Goal: Transaction & Acquisition: Purchase product/service

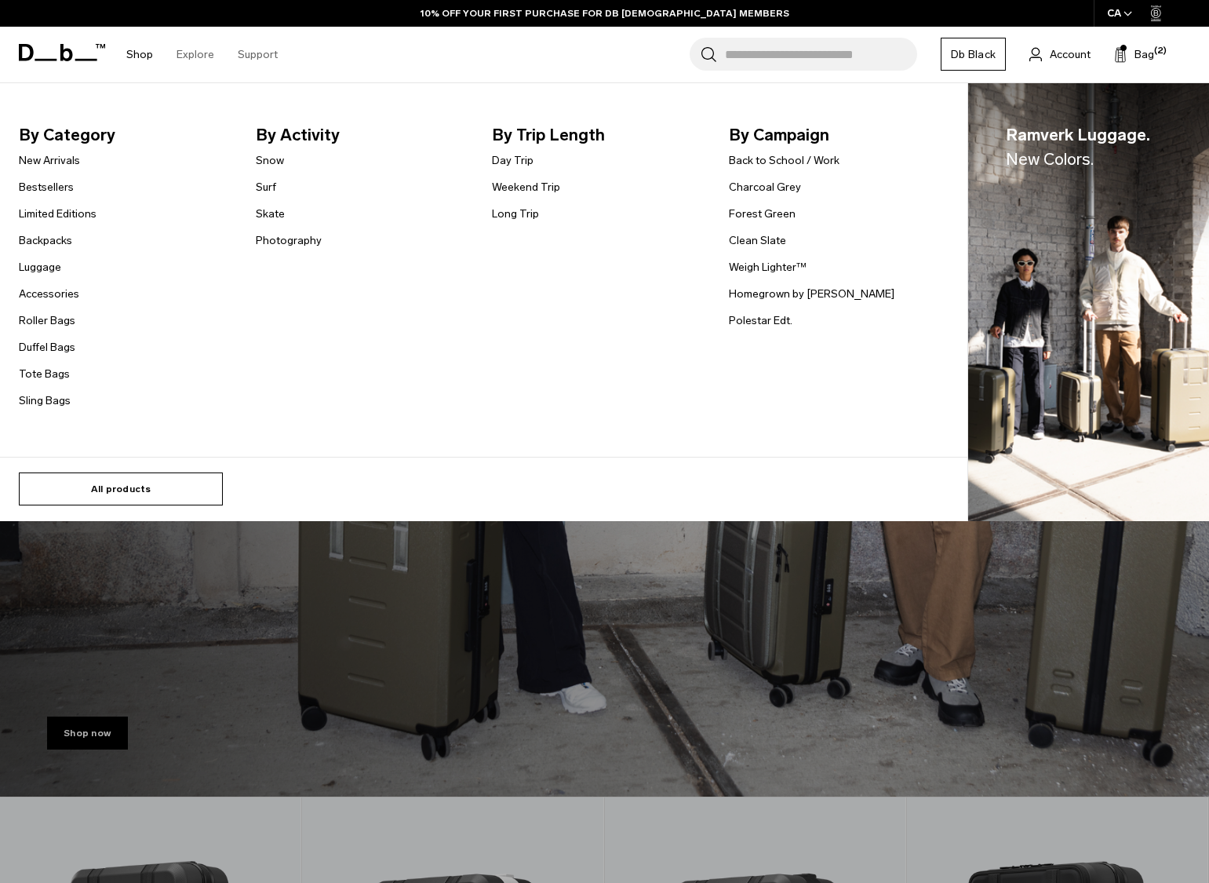
click at [163, 491] on link "All products" at bounding box center [121, 488] width 204 height 33
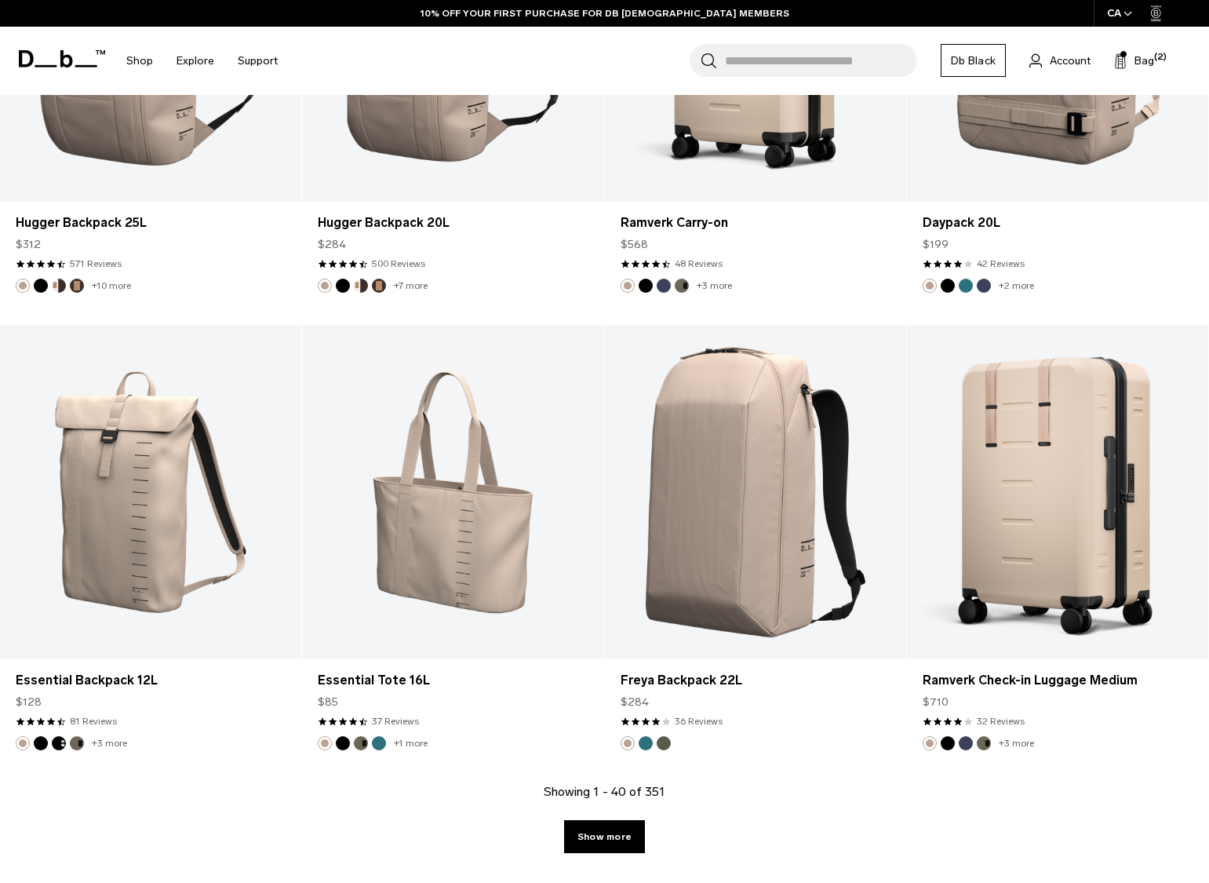
scroll to position [4988, 0]
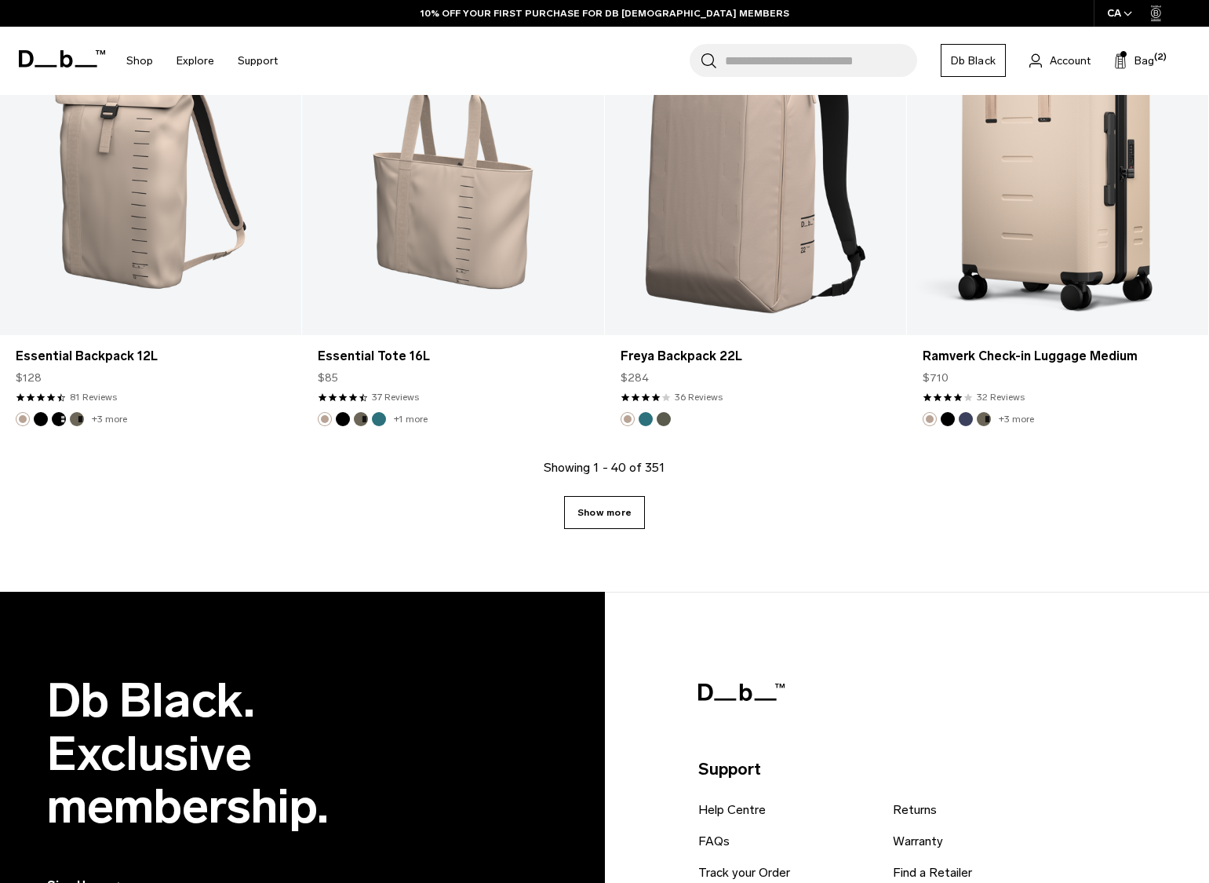
click at [619, 515] on link "Show more" at bounding box center [604, 512] width 81 height 33
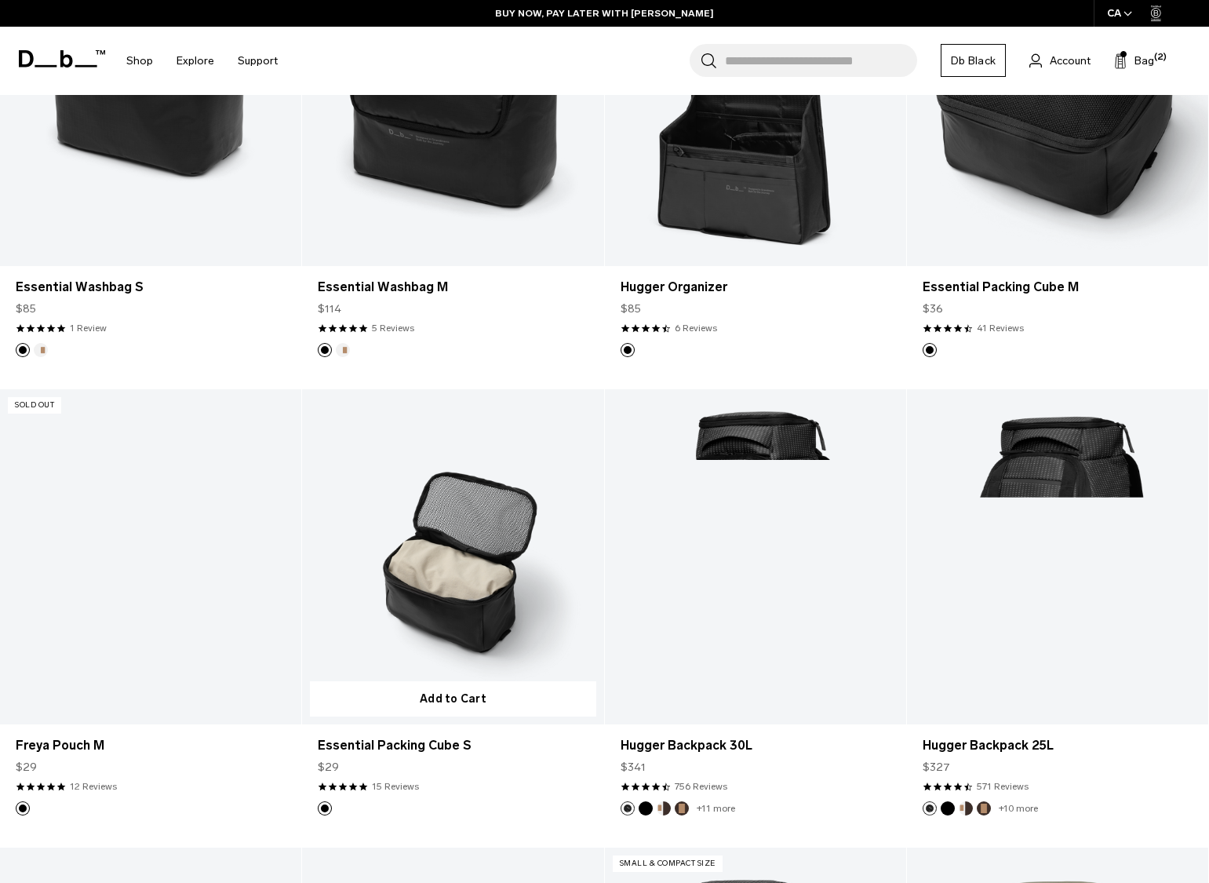
scroll to position [8486, 0]
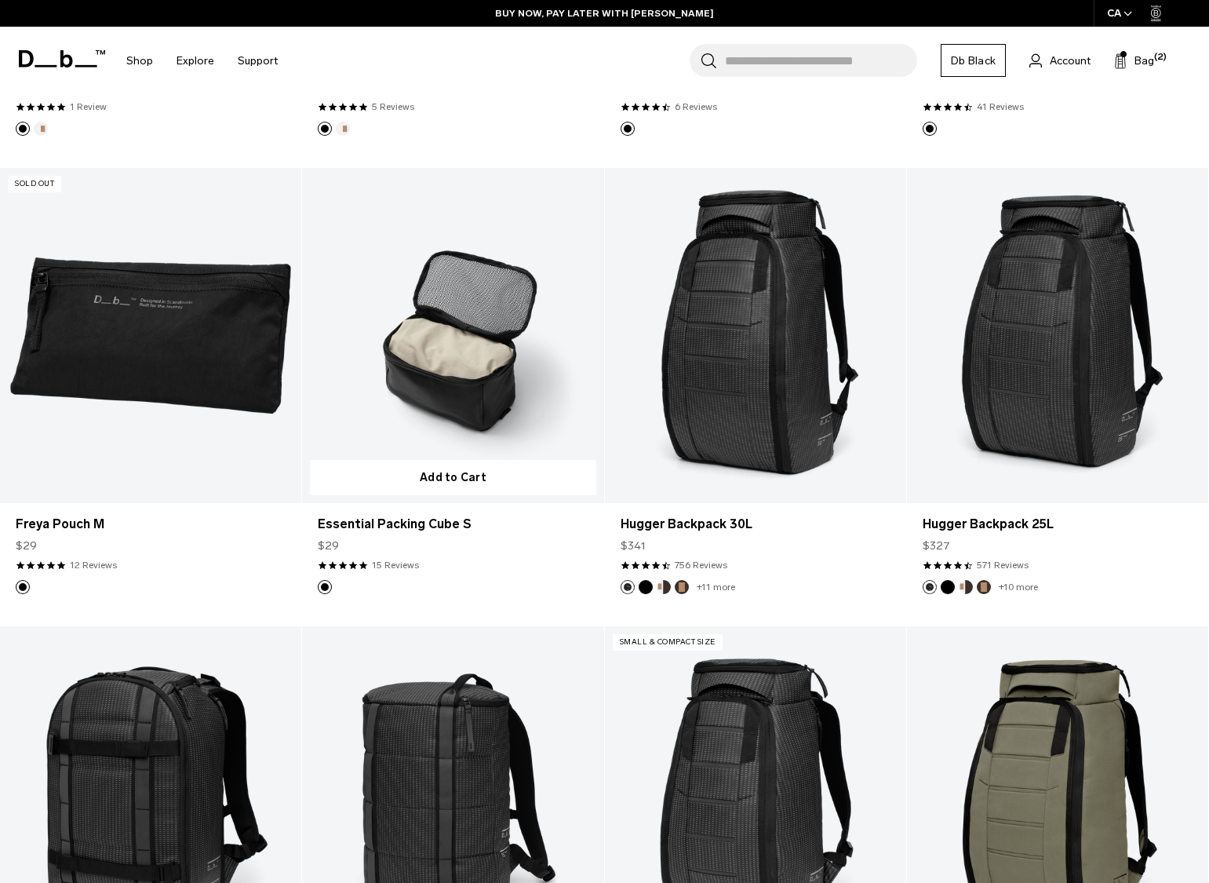
click at [463, 355] on link "Essential Packing Cube S" at bounding box center [452, 335] width 301 height 335
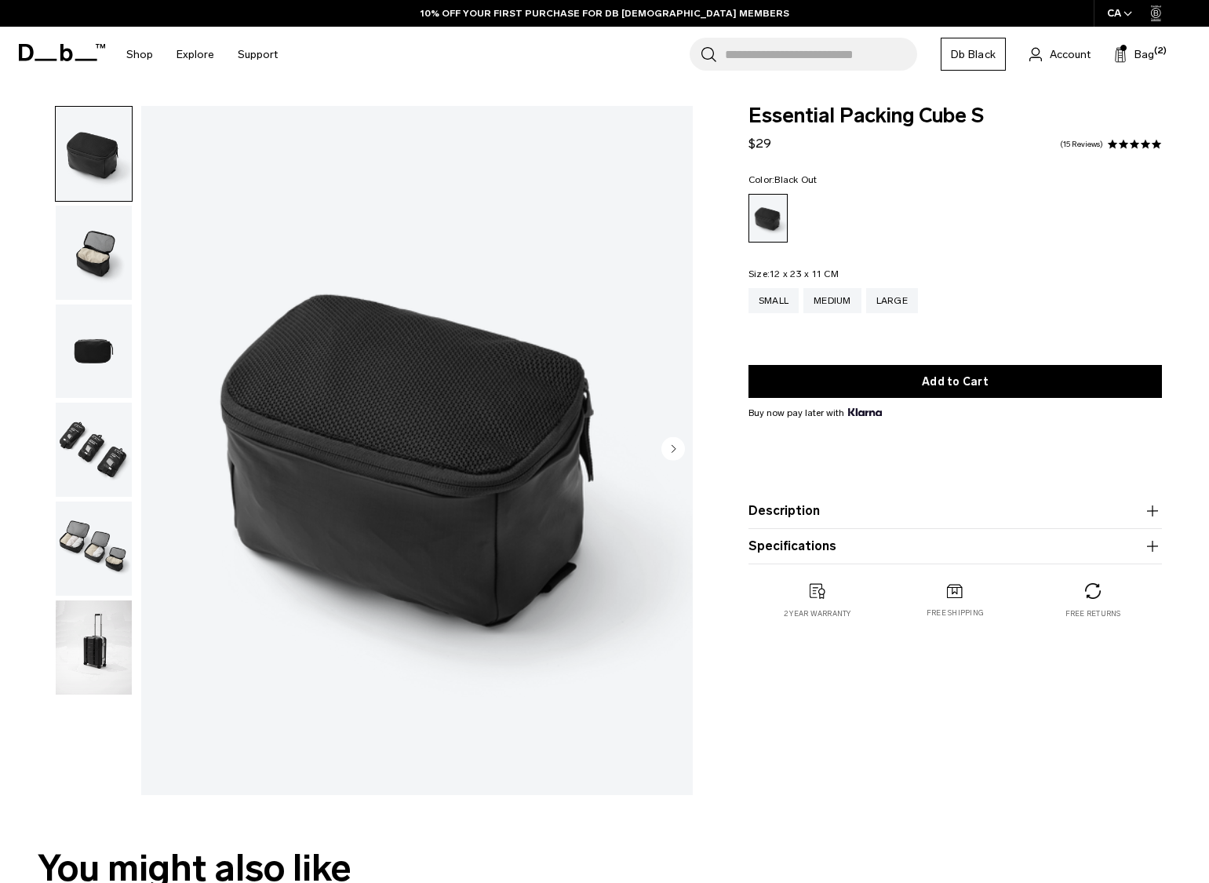
click at [107, 430] on img "button" at bounding box center [94, 450] width 76 height 94
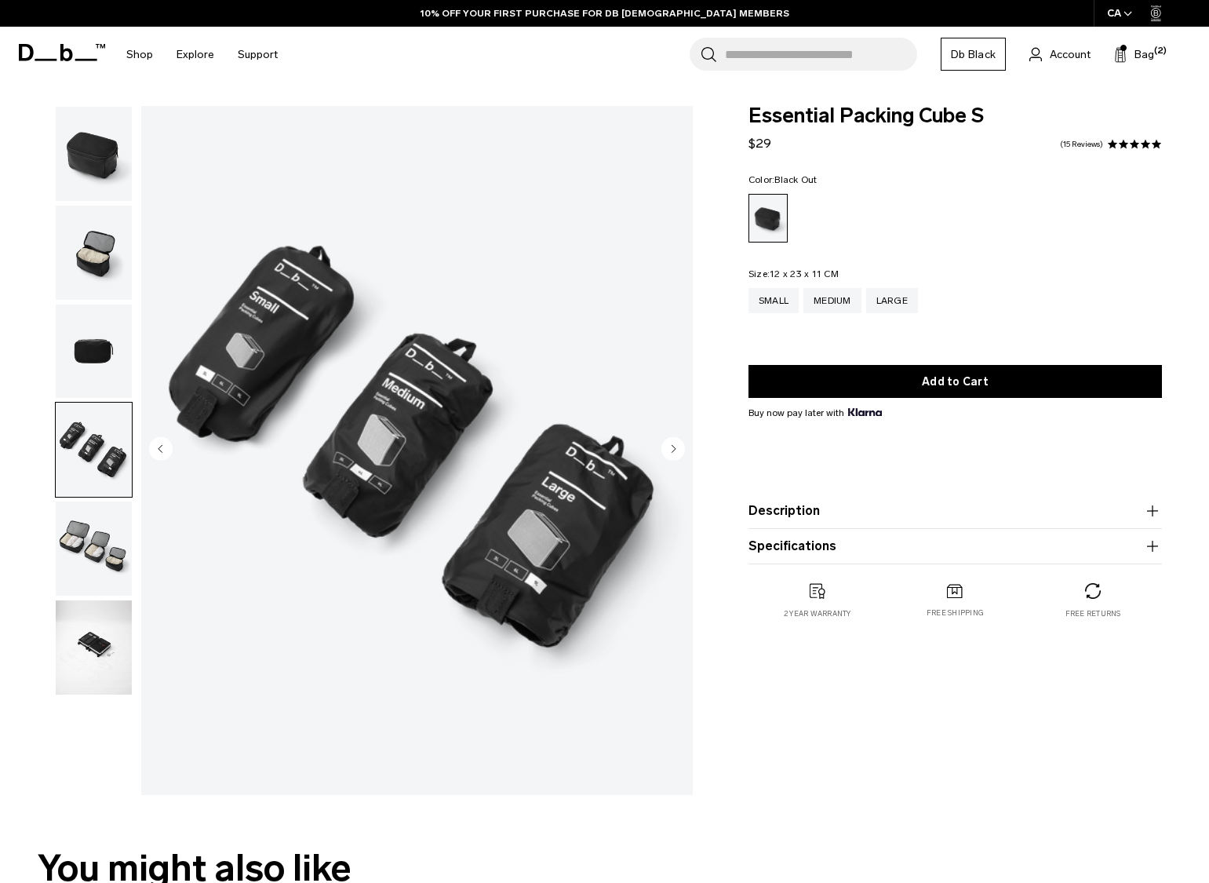
click at [87, 586] on img "button" at bounding box center [94, 548] width 76 height 94
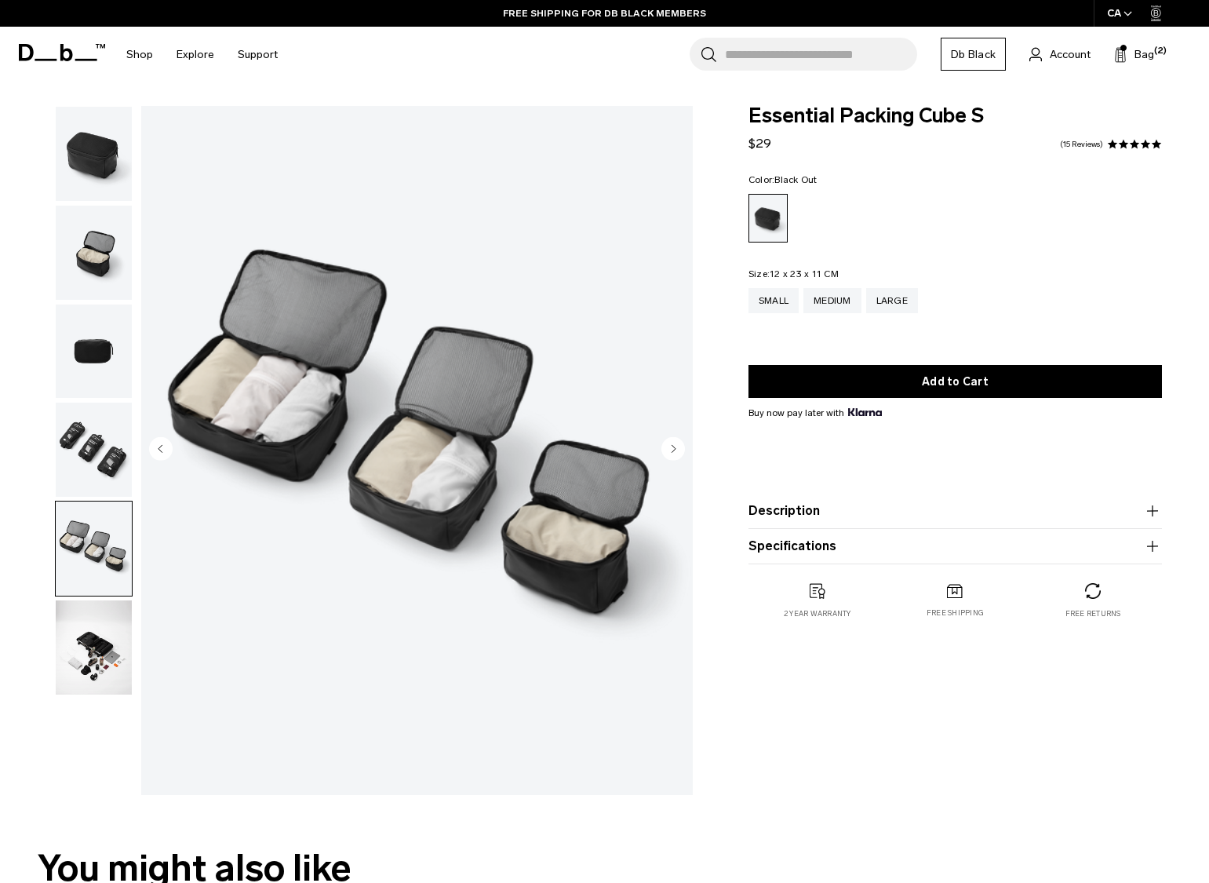
drag, startPoint x: 100, startPoint y: 653, endPoint x: 93, endPoint y: 655, distance: 8.2
click at [100, 653] on img "button" at bounding box center [94, 647] width 76 height 94
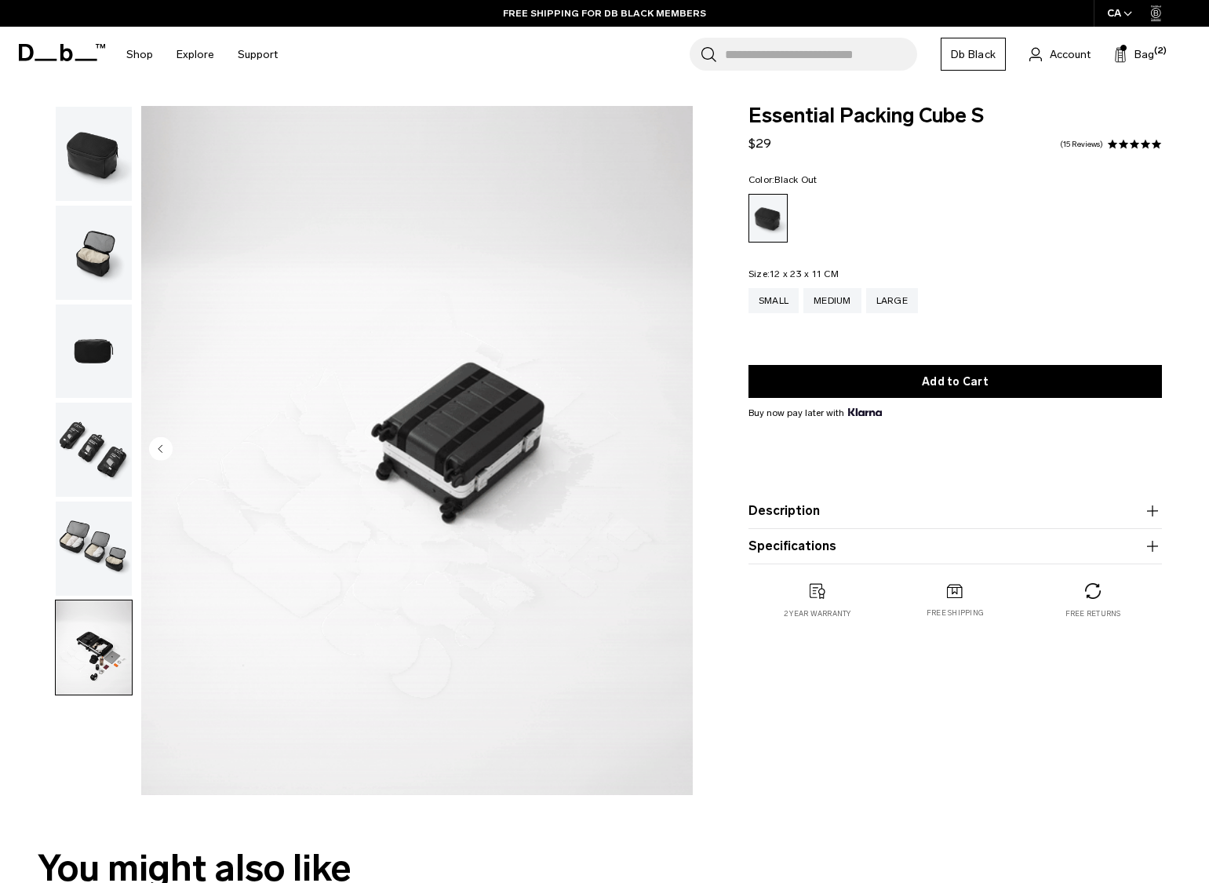
click at [96, 556] on img "button" at bounding box center [94, 548] width 76 height 94
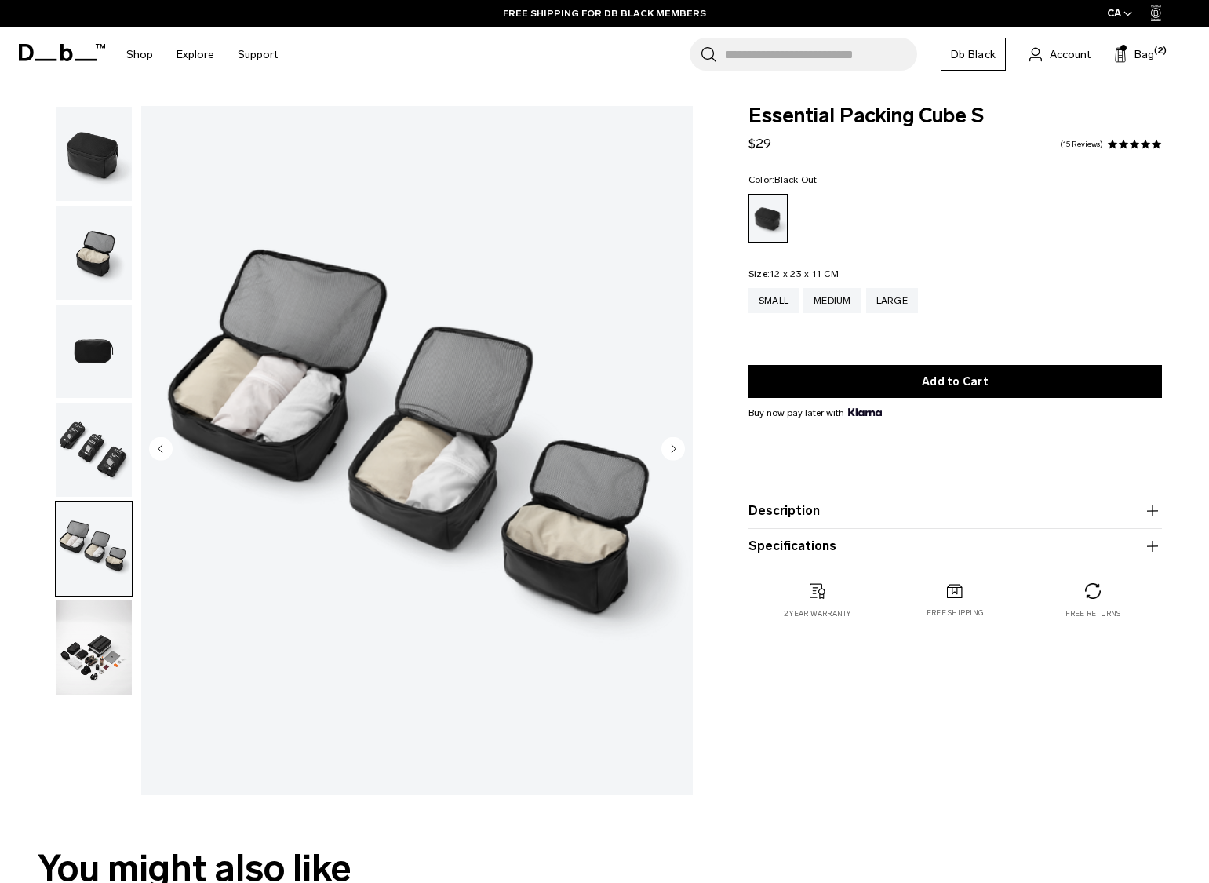
click at [92, 647] on img "button" at bounding box center [94, 647] width 76 height 94
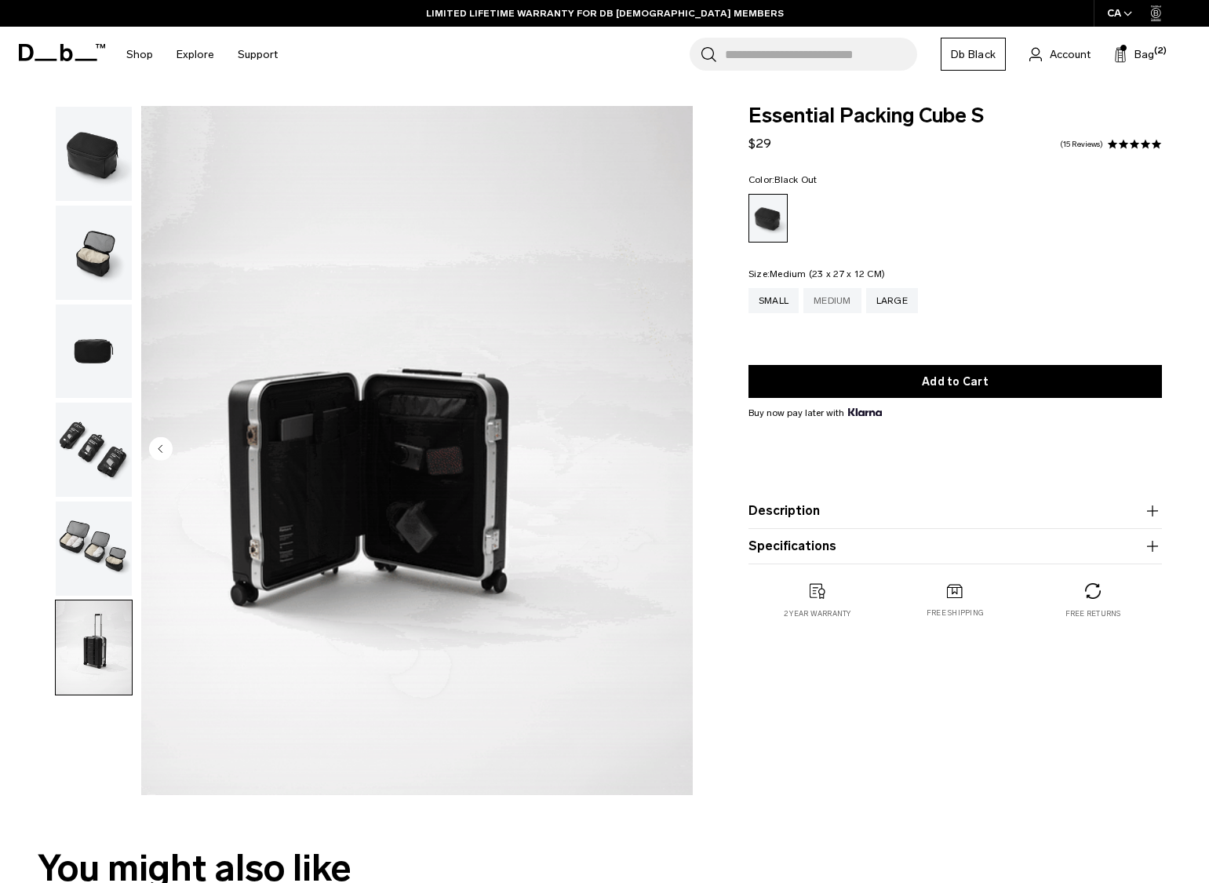
click at [850, 288] on div "Medium" at bounding box center [833, 300] width 58 height 25
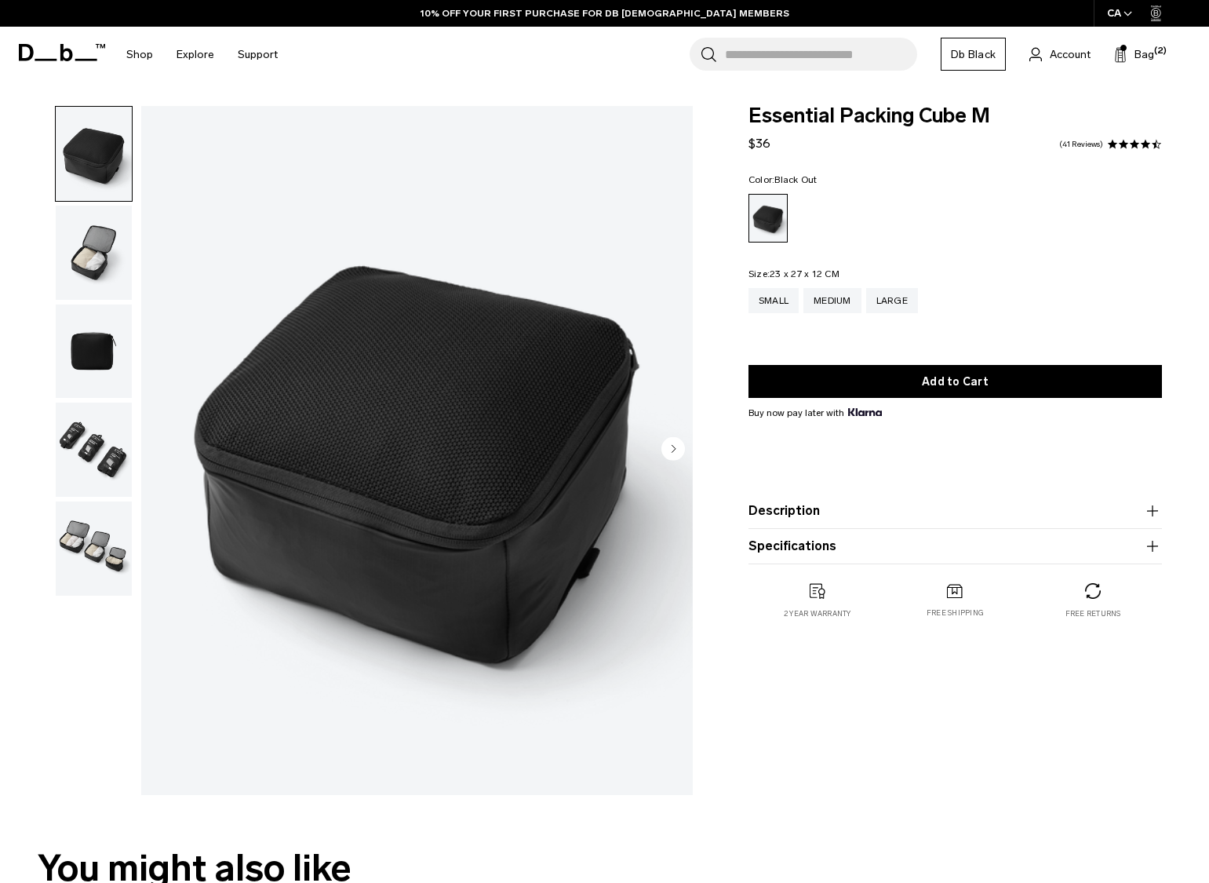
click at [75, 543] on img "button" at bounding box center [94, 548] width 76 height 94
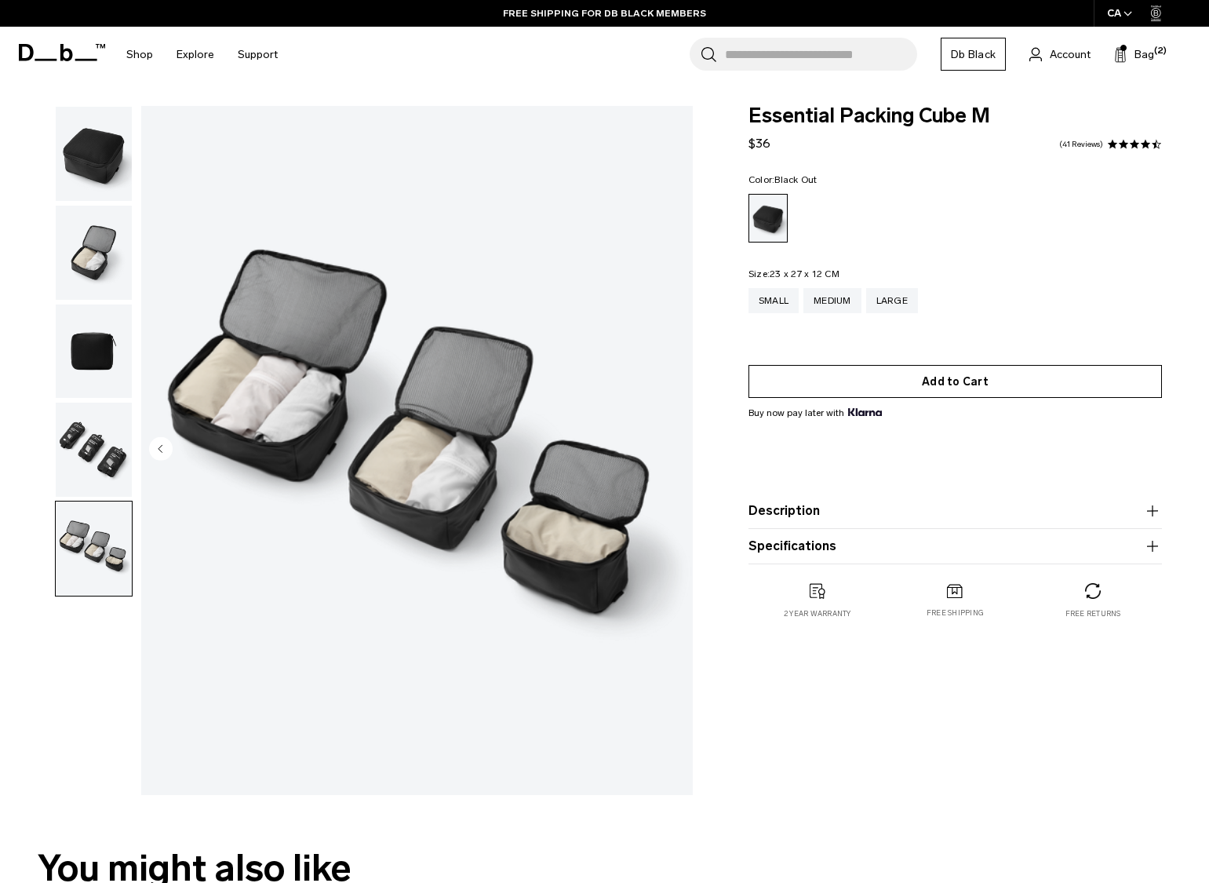
click at [963, 382] on button "Add to Cart" at bounding box center [956, 381] width 414 height 33
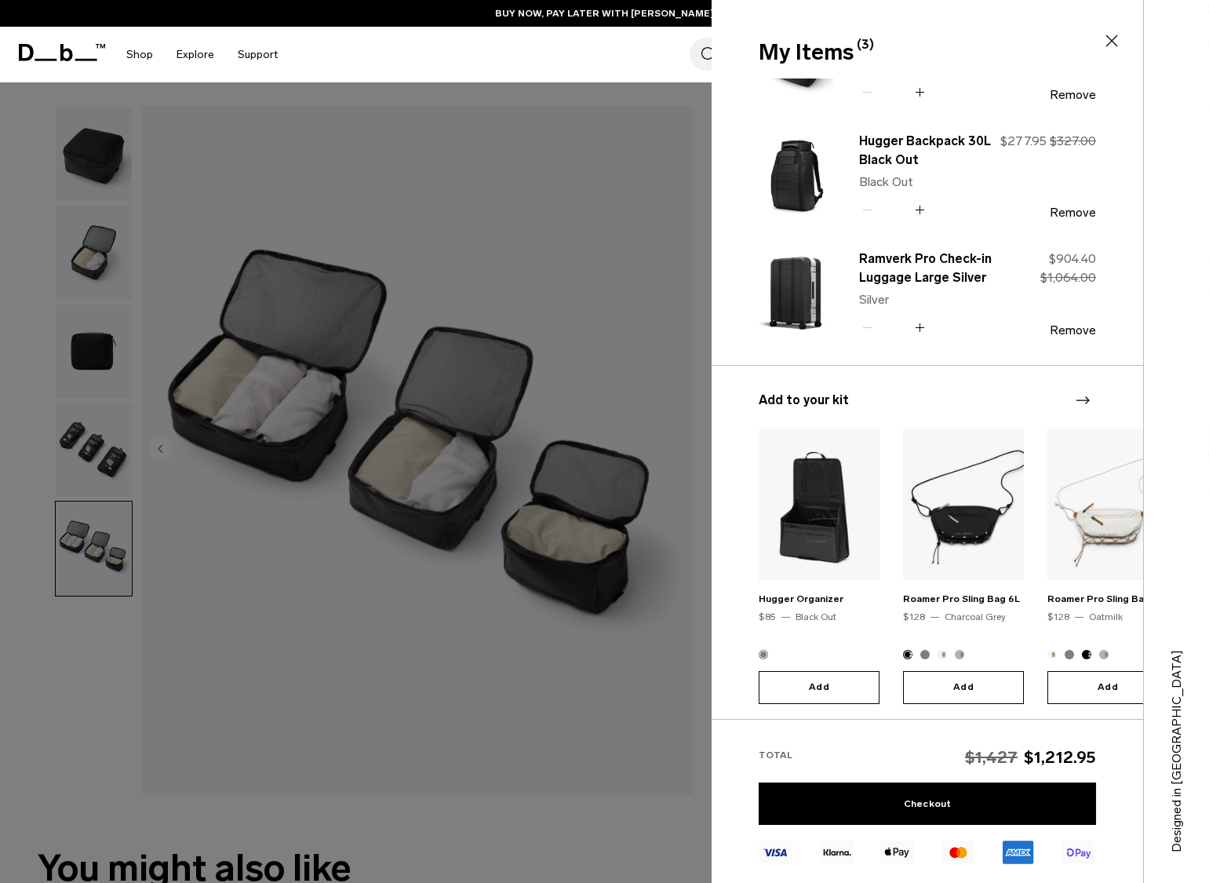
scroll to position [133, 0]
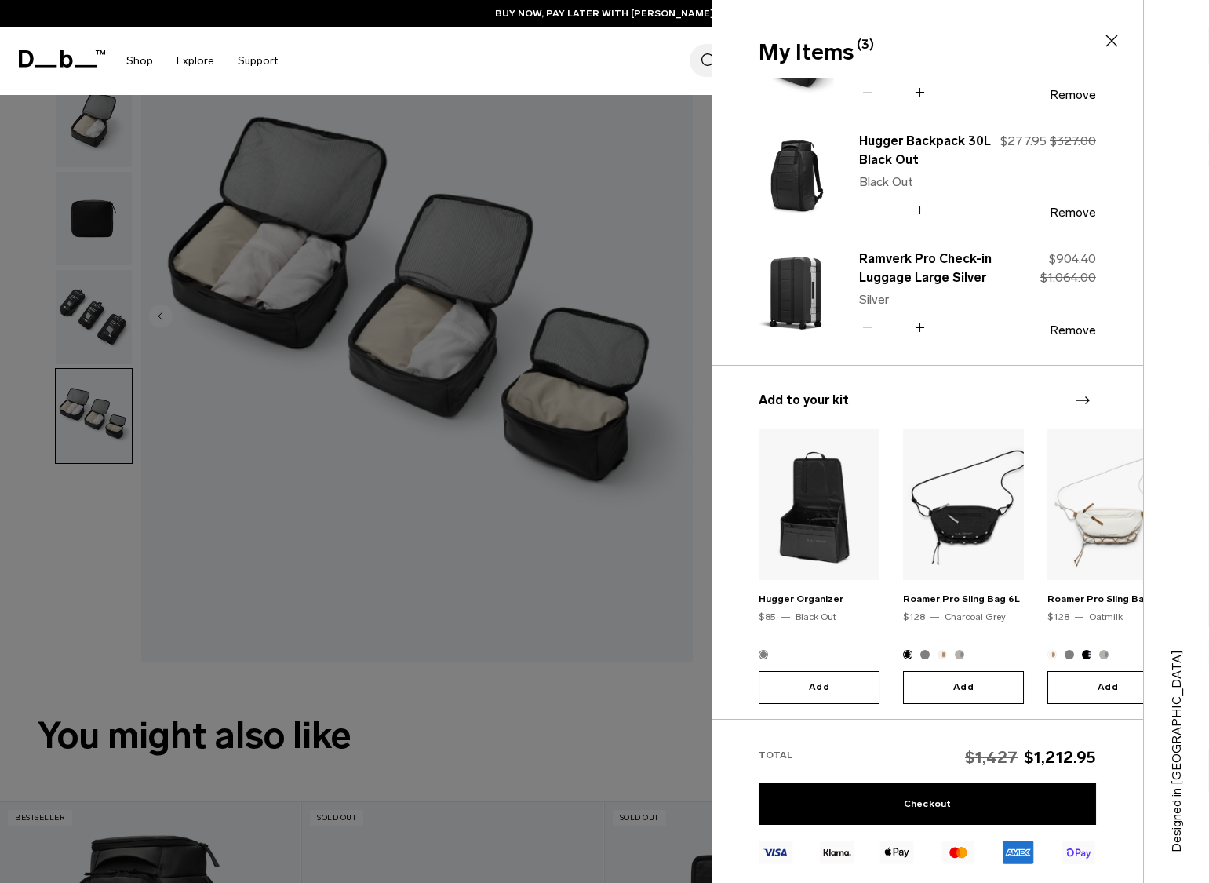
click at [822, 681] on button "Add" at bounding box center [819, 687] width 121 height 33
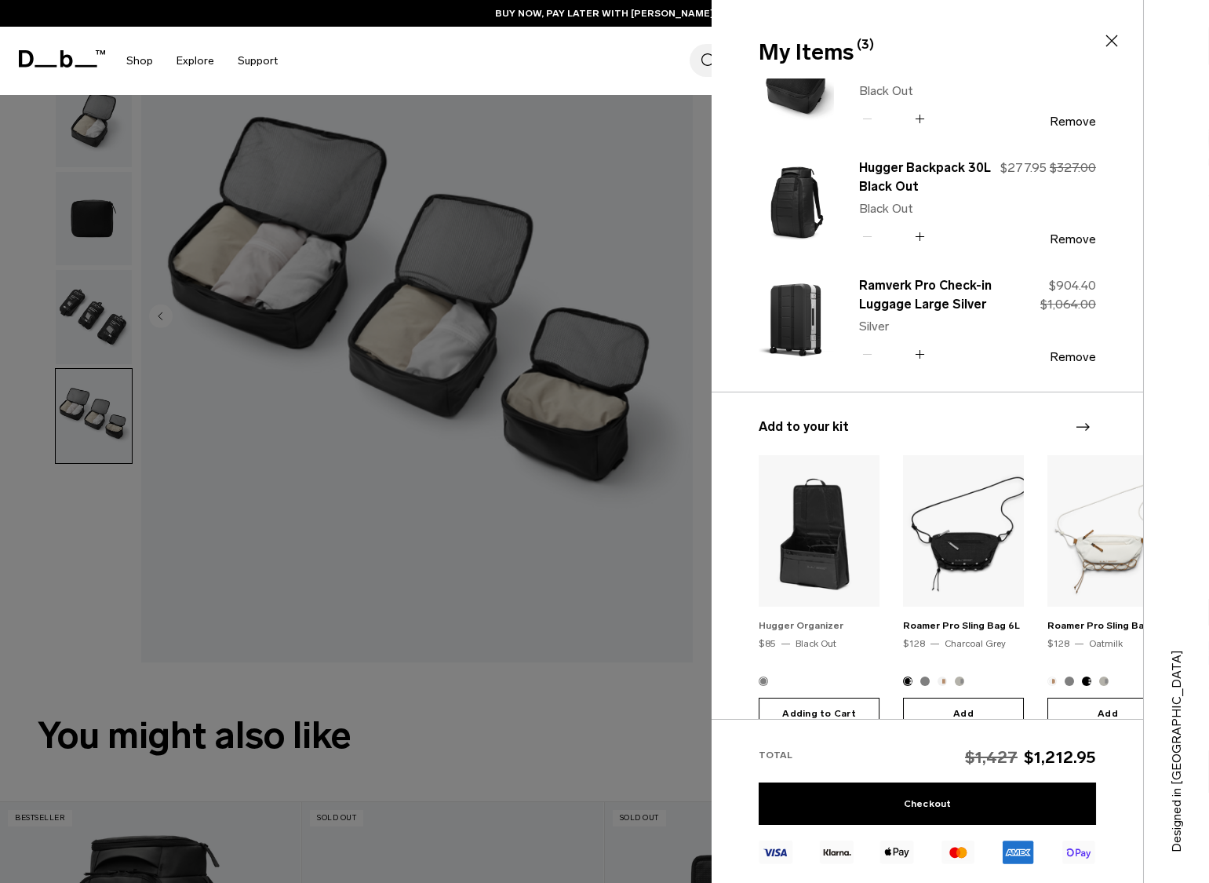
scroll to position [0, 0]
